Goal: Communication & Community: Participate in discussion

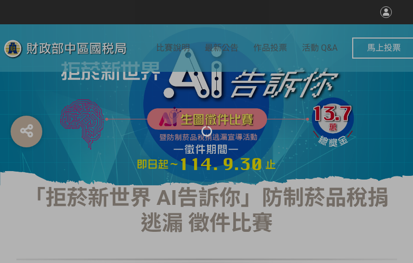
select select "vote"
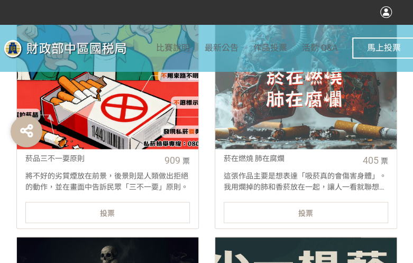
scroll to position [476, 0]
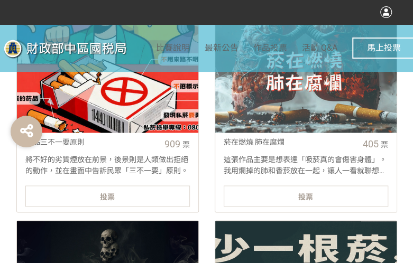
click at [155, 193] on div "投票" at bounding box center [107, 195] width 164 height 21
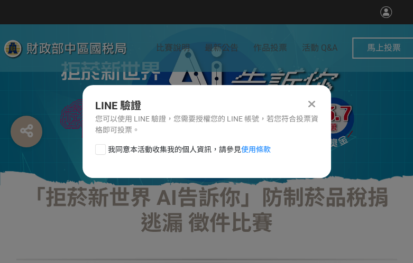
click at [100, 147] on div at bounding box center [100, 149] width 11 height 11
checkbox input "true"
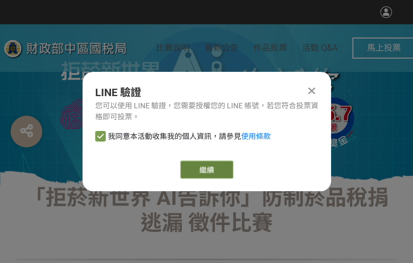
click at [206, 167] on button "繼續" at bounding box center [206, 170] width 53 height 18
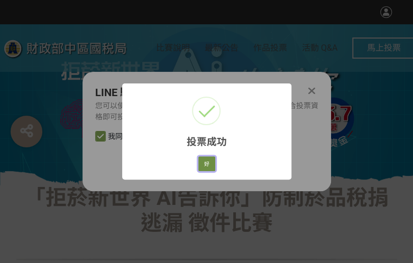
click at [213, 166] on button "好" at bounding box center [206, 163] width 17 height 15
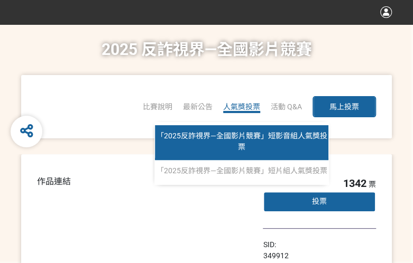
click at [232, 133] on span "「2025反詐視界—全國影片競賽」短影音組人氣獎投票" at bounding box center [241, 142] width 171 height 20
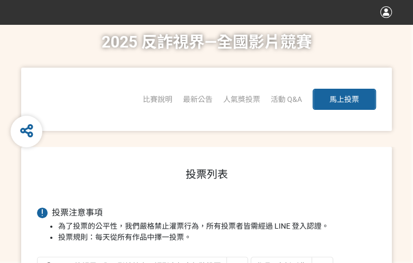
scroll to position [53, 0]
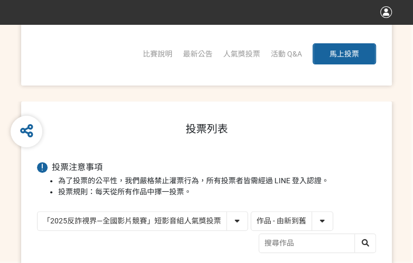
click at [257, 222] on select "作品 - 由新到舊 作品 - 由舊到新 票數 - 由多到少 票數 - 由少到多" at bounding box center [291, 221] width 81 height 18
click at [251, 212] on select "作品 - 由新到舊 作品 - 由舊到新 票數 - 由多到少 票數 - 由少到多" at bounding box center [291, 221] width 81 height 18
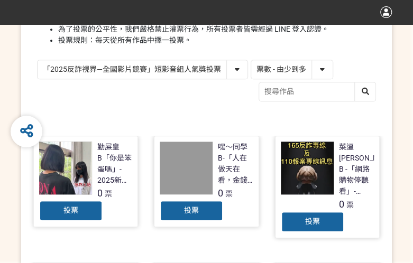
scroll to position [159, 0]
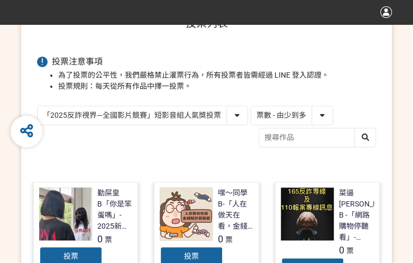
click at [290, 116] on select "作品 - 由新到舊 作品 - 由舊到新 票數 - 由多到少 票數 - 由少到多" at bounding box center [291, 115] width 81 height 18
select select "vote"
click at [251, 106] on select "作品 - 由新到舊 作品 - 由舊到新 票數 - 由多到少 票數 - 由少到多" at bounding box center [291, 115] width 81 height 18
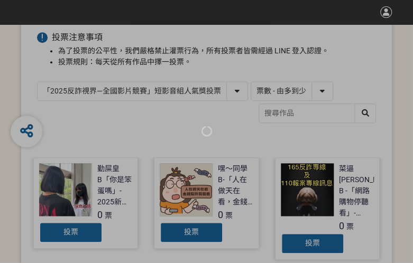
scroll to position [211, 0]
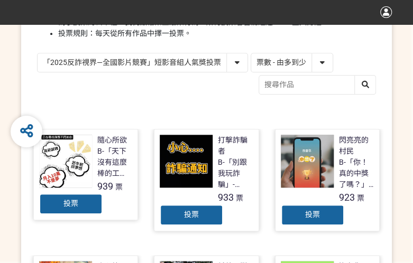
click at [300, 217] on div "投票" at bounding box center [312, 214] width 63 height 21
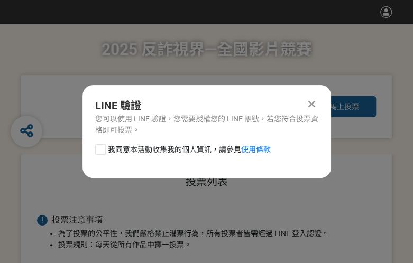
click at [103, 152] on div at bounding box center [100, 149] width 11 height 11
checkbox input "true"
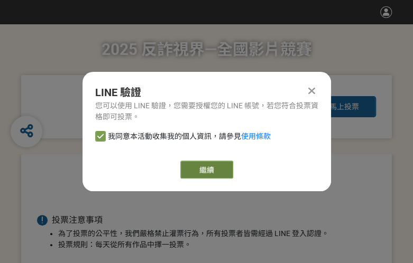
click at [201, 173] on button "繼續" at bounding box center [206, 170] width 53 height 18
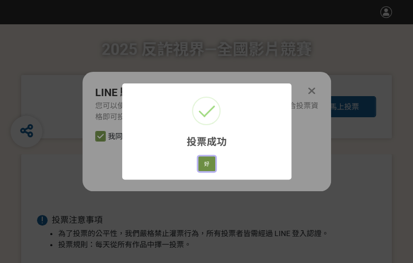
click at [203, 163] on button "好" at bounding box center [206, 163] width 17 height 15
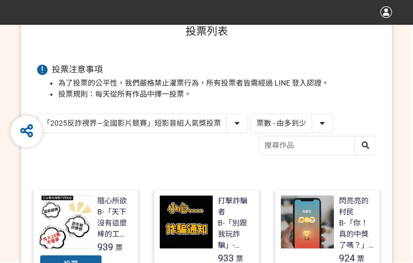
click at [136, 118] on select "「2025反詐視界—全國影片競賽」短影音組人氣獎投票 「2025反詐視界—全國影片競賽」短片組人氣獎投票" at bounding box center [143, 123] width 210 height 18
select select "13146"
click at [38, 114] on select "「2025反詐視界—全國影片競賽」短影音組人氣獎投票 「2025反詐視界—全國影片競賽」短片組人氣獎投票" at bounding box center [143, 123] width 210 height 18
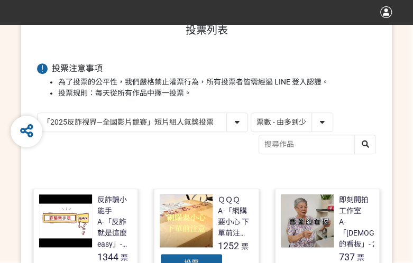
scroll to position [159, 0]
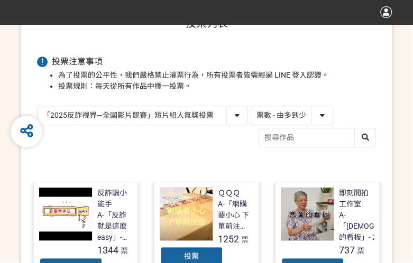
click at [174, 260] on div "投票" at bounding box center [191, 256] width 63 height 21
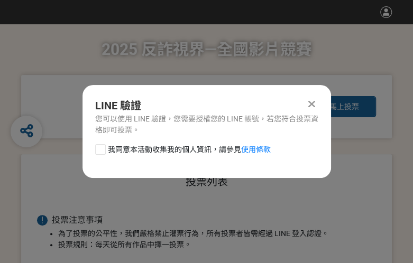
scroll to position [0, 0]
click at [97, 151] on div at bounding box center [100, 149] width 11 height 11
checkbox input "true"
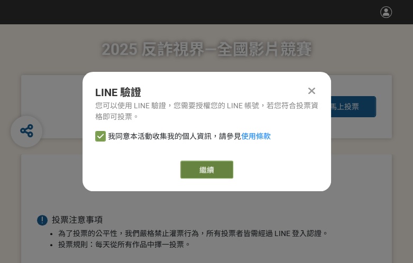
click at [194, 166] on button "繼續" at bounding box center [206, 170] width 53 height 18
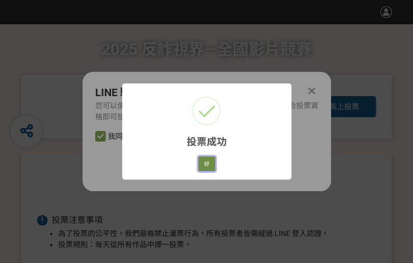
click at [204, 171] on button "好" at bounding box center [206, 163] width 17 height 15
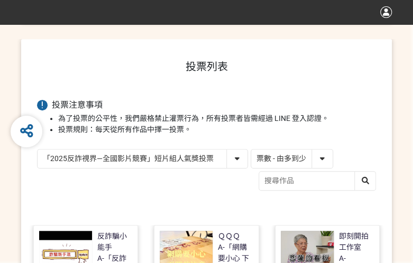
scroll to position [125, 0]
